Goal: Task Accomplishment & Management: Use online tool/utility

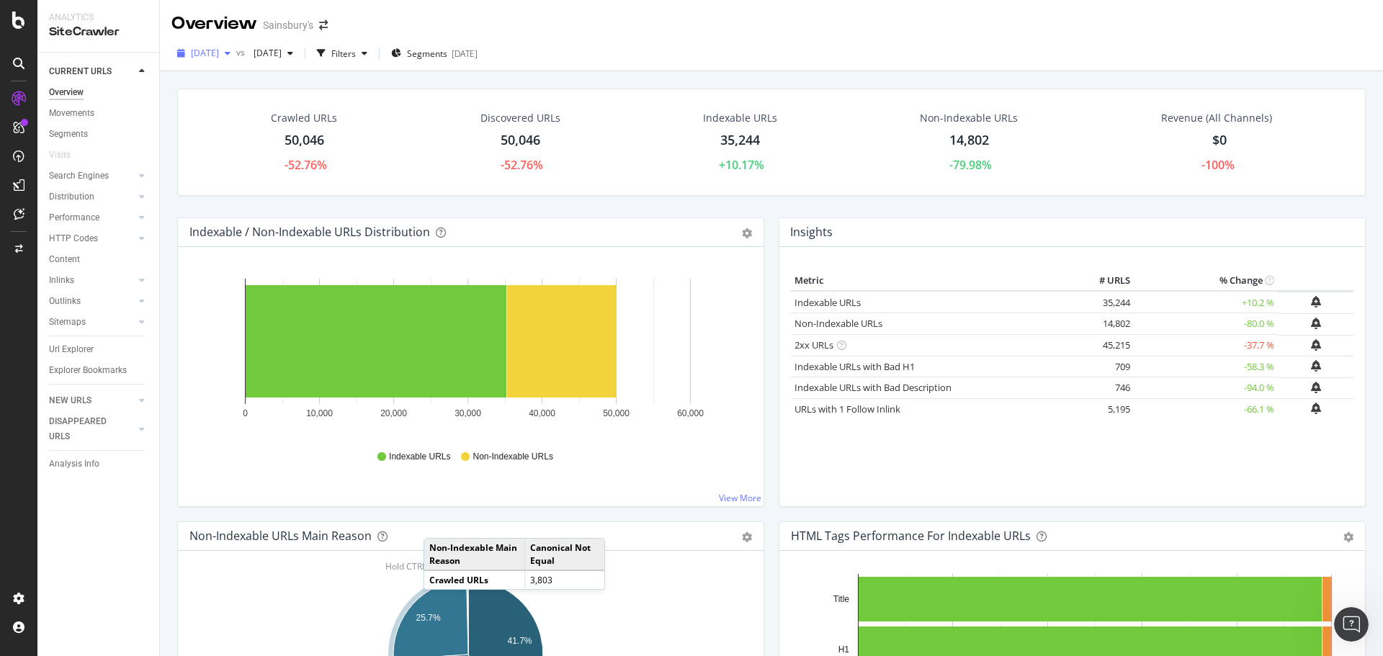
click at [231, 53] on icon "button" at bounding box center [228, 53] width 6 height 9
click at [19, 28] on icon at bounding box center [18, 20] width 13 height 17
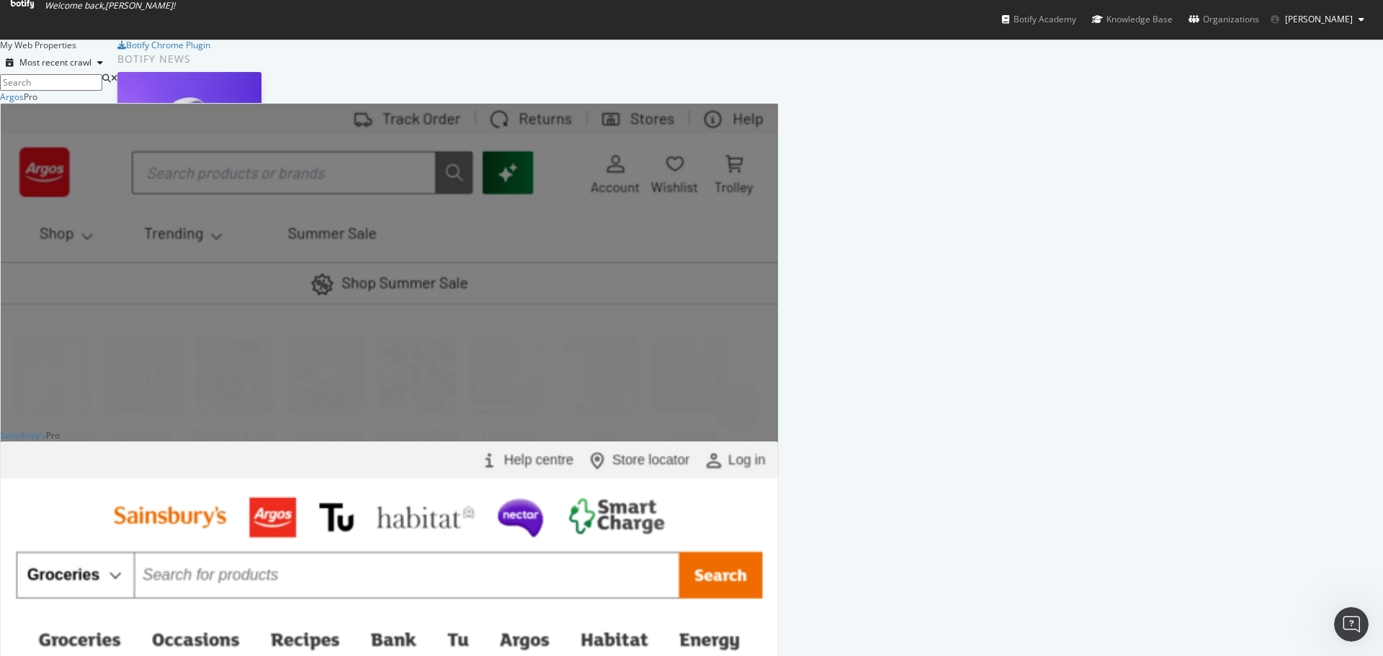
scroll to position [135, 0]
click at [46, 429] on div "Sainsbury's" at bounding box center [23, 435] width 46 height 12
